Goal: Find specific page/section

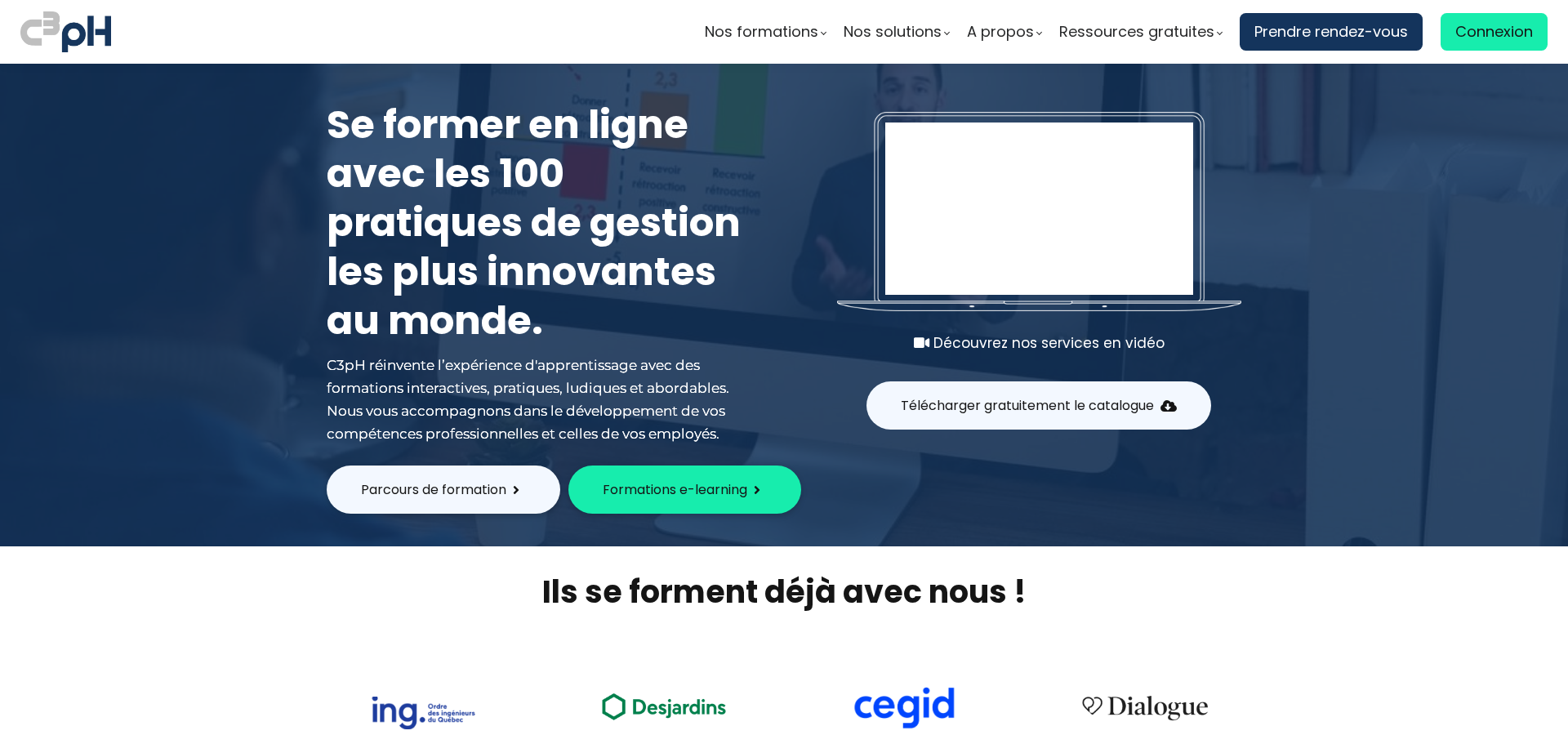
scroll to position [817, 0]
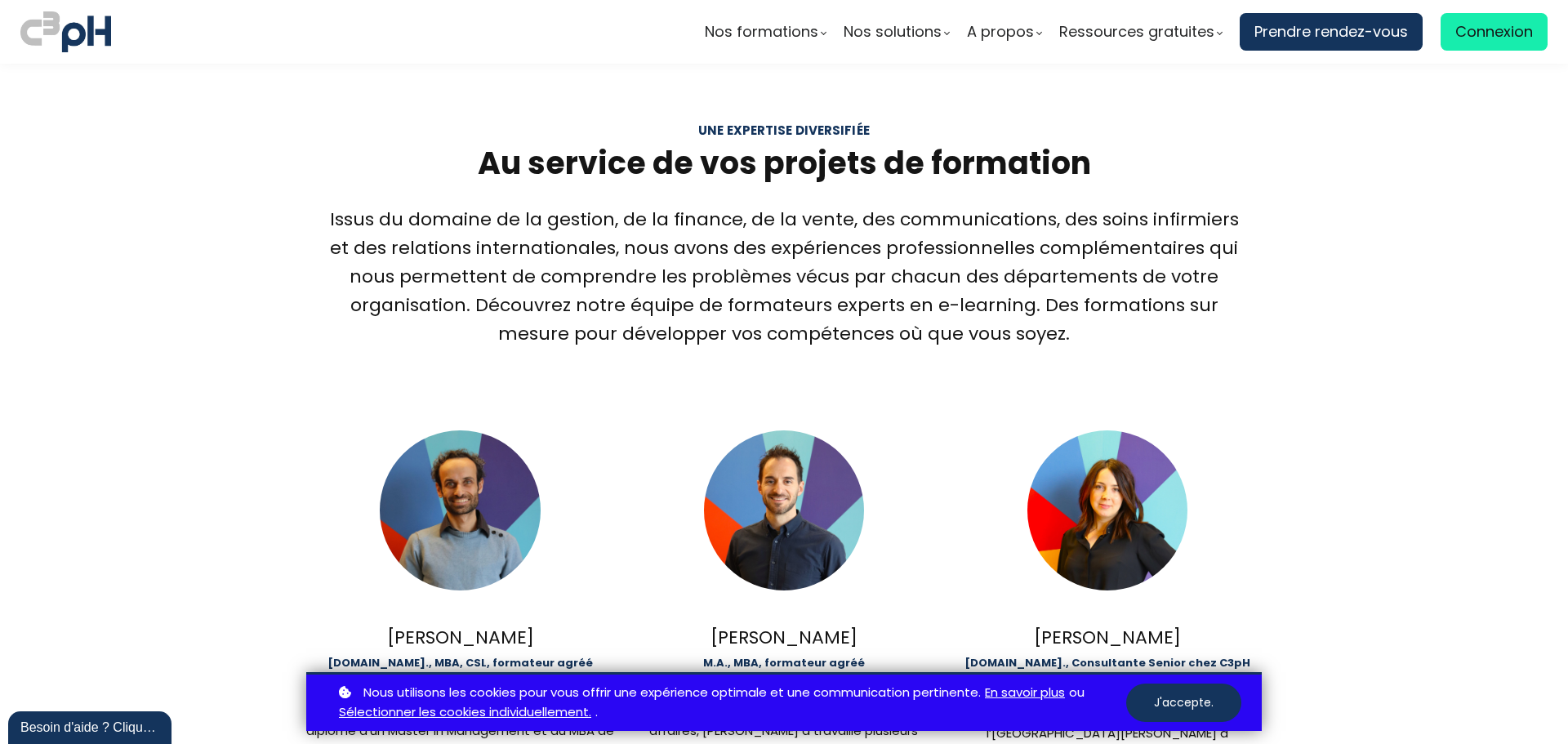
drag, startPoint x: 693, startPoint y: 637, endPoint x: 877, endPoint y: 630, distance: 184.1
click at [877, 630] on div "[PERSON_NAME]" at bounding box center [783, 637] width 308 height 28
copy div "[PERSON_NAME]"
